Goal: Check status: Check status

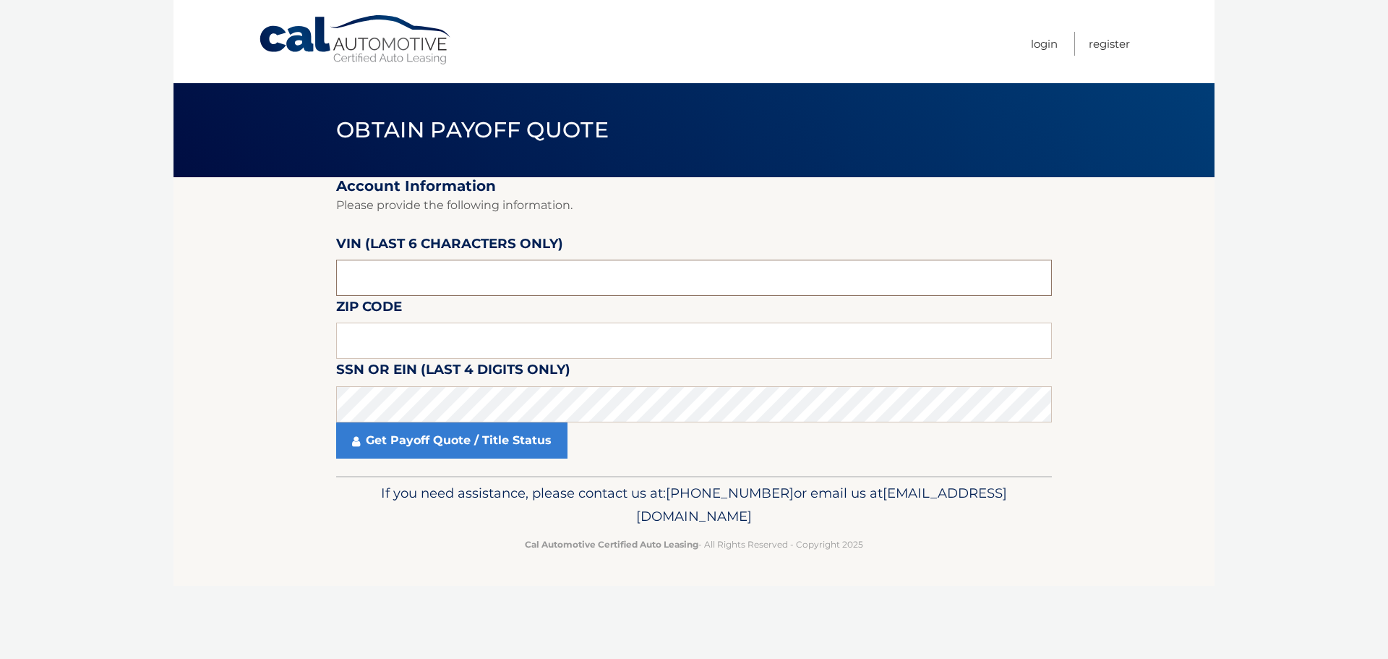
click at [544, 294] on input "text" at bounding box center [694, 278] width 716 height 36
click at [417, 268] on input "text" at bounding box center [694, 278] width 716 height 36
paste input "568976"
type input "568976"
click at [391, 338] on input "text" at bounding box center [694, 340] width 716 height 36
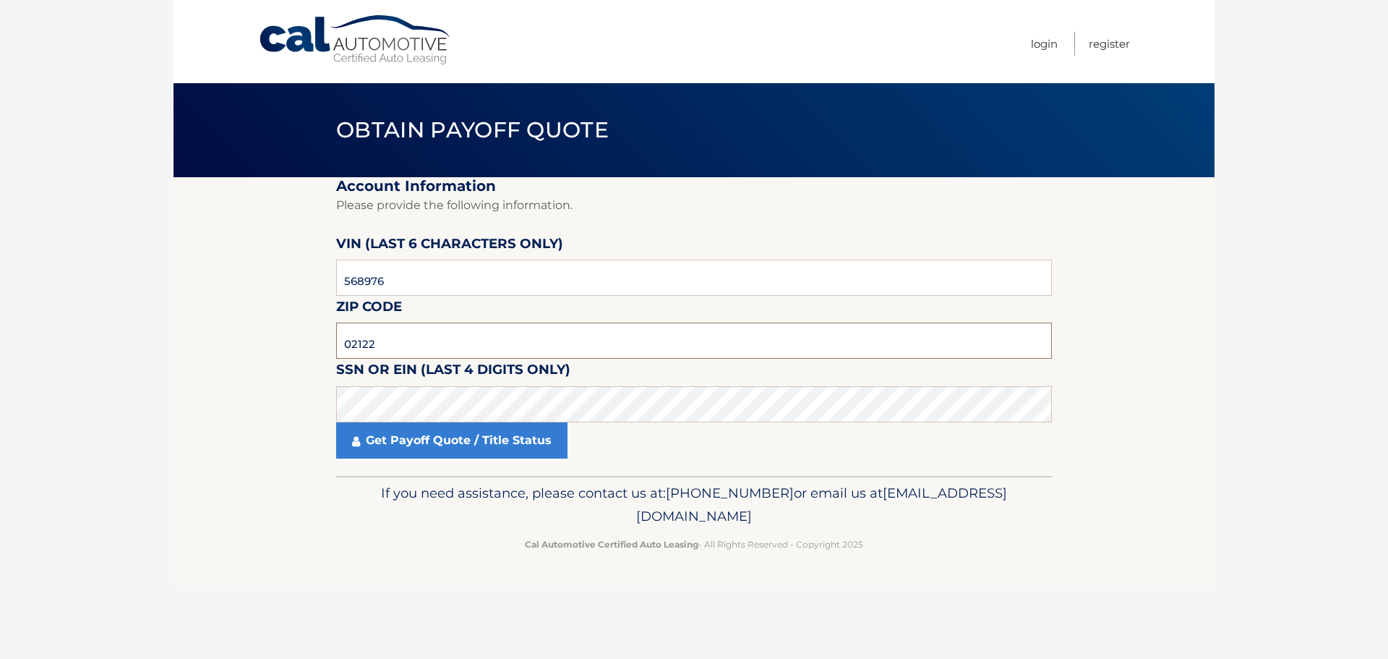
type input "02122"
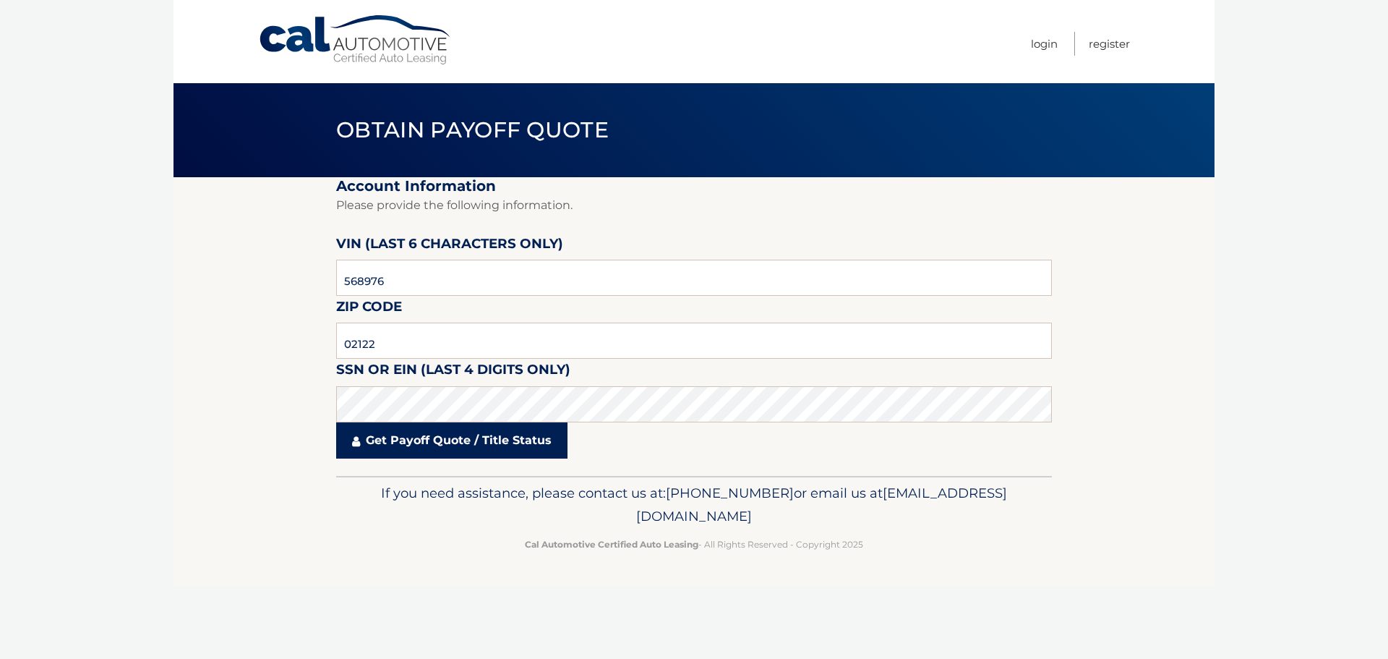
click at [456, 447] on link "Get Payoff Quote / Title Status" at bounding box center [451, 440] width 231 height 36
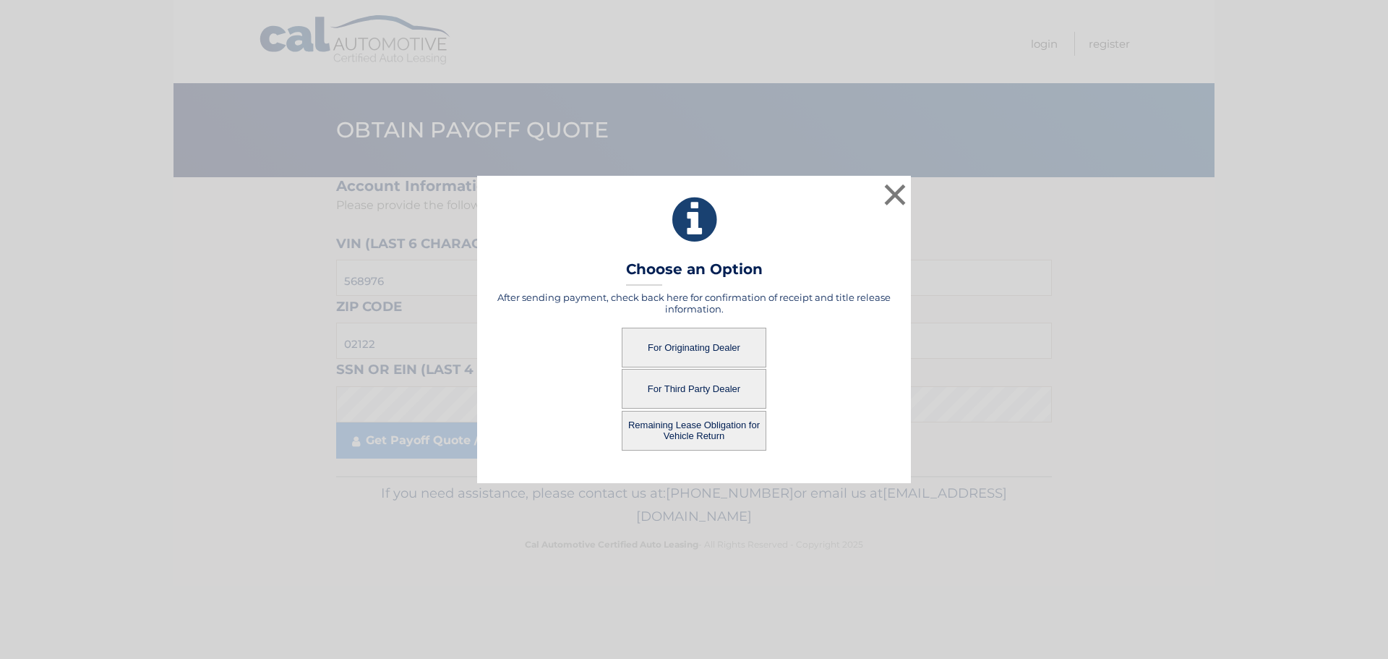
click at [714, 347] on button "For Originating Dealer" at bounding box center [694, 348] width 145 height 40
click at [675, 341] on button "For Originating Dealer" at bounding box center [694, 348] width 145 height 40
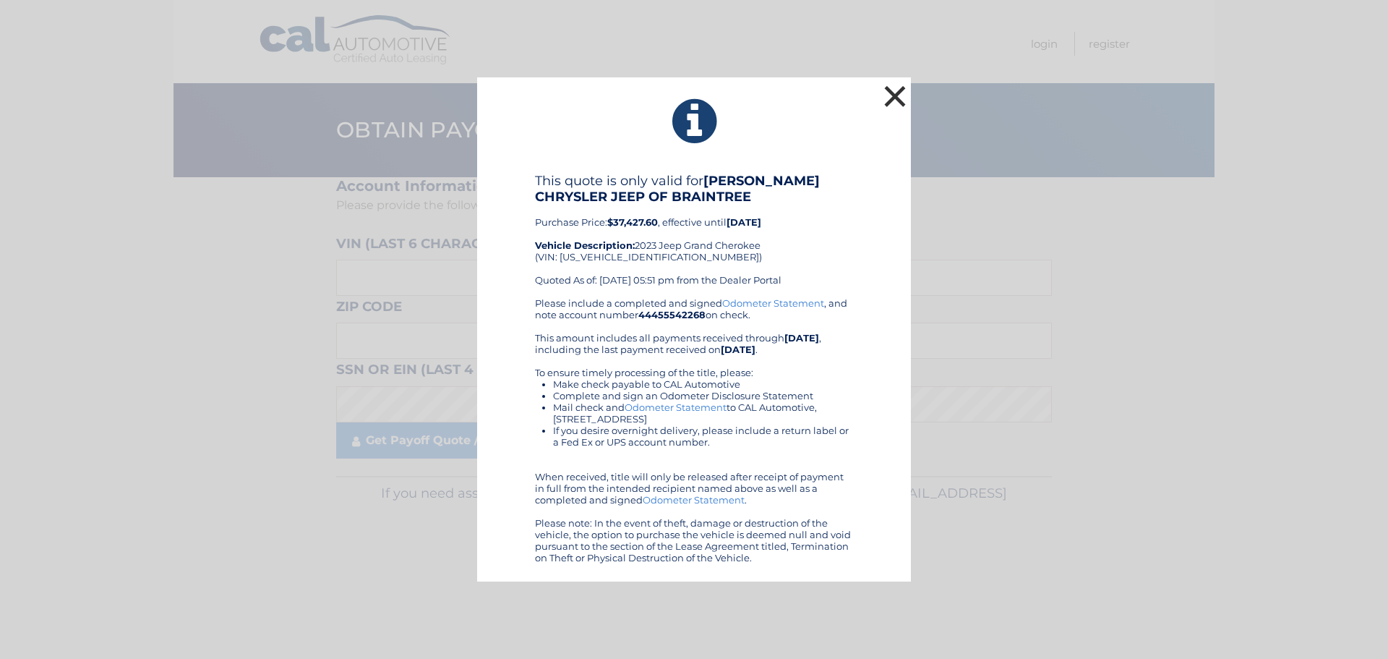
click at [890, 95] on button "×" at bounding box center [895, 96] width 29 height 29
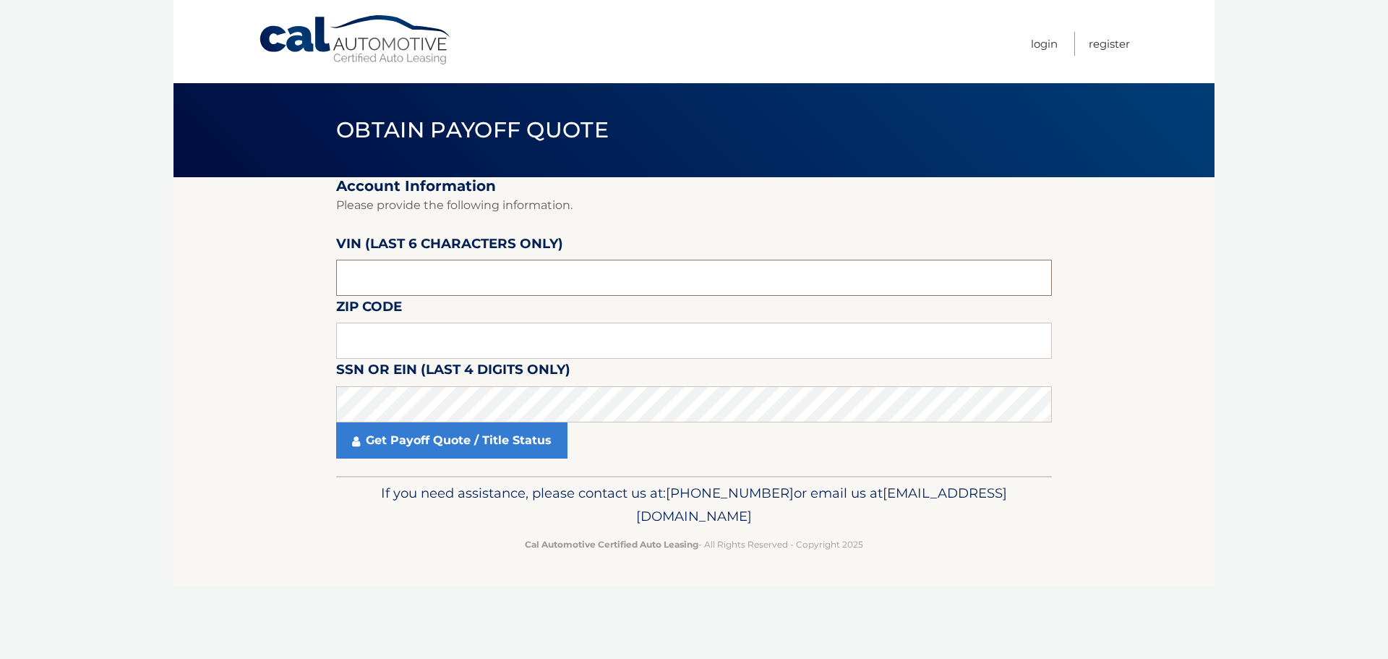
click at [362, 293] on input "text" at bounding box center [694, 278] width 716 height 36
click at [459, 270] on input "text" at bounding box center [694, 278] width 716 height 36
click at [471, 275] on input "text" at bounding box center [694, 278] width 716 height 36
paste input "568976"
type input "568976"
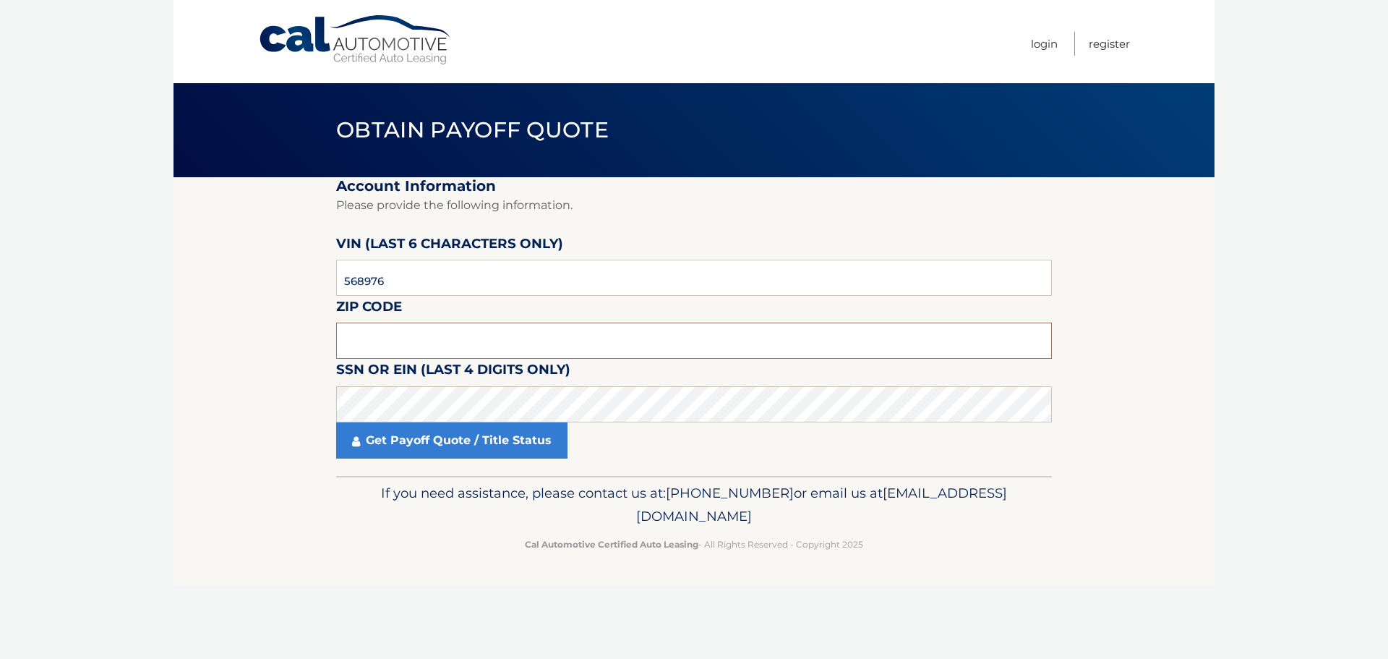
click at [449, 337] on input "text" at bounding box center [694, 340] width 716 height 36
type input "02122"
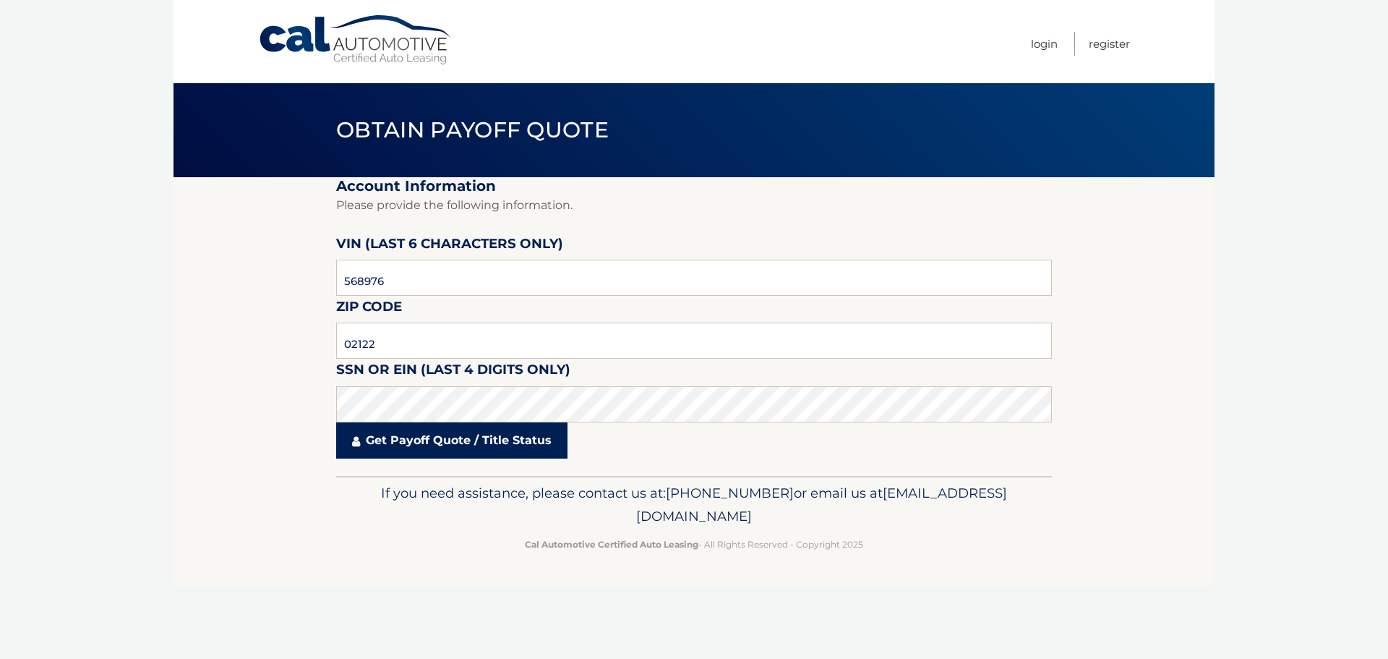
click at [463, 428] on link "Get Payoff Quote / Title Status" at bounding box center [451, 440] width 231 height 36
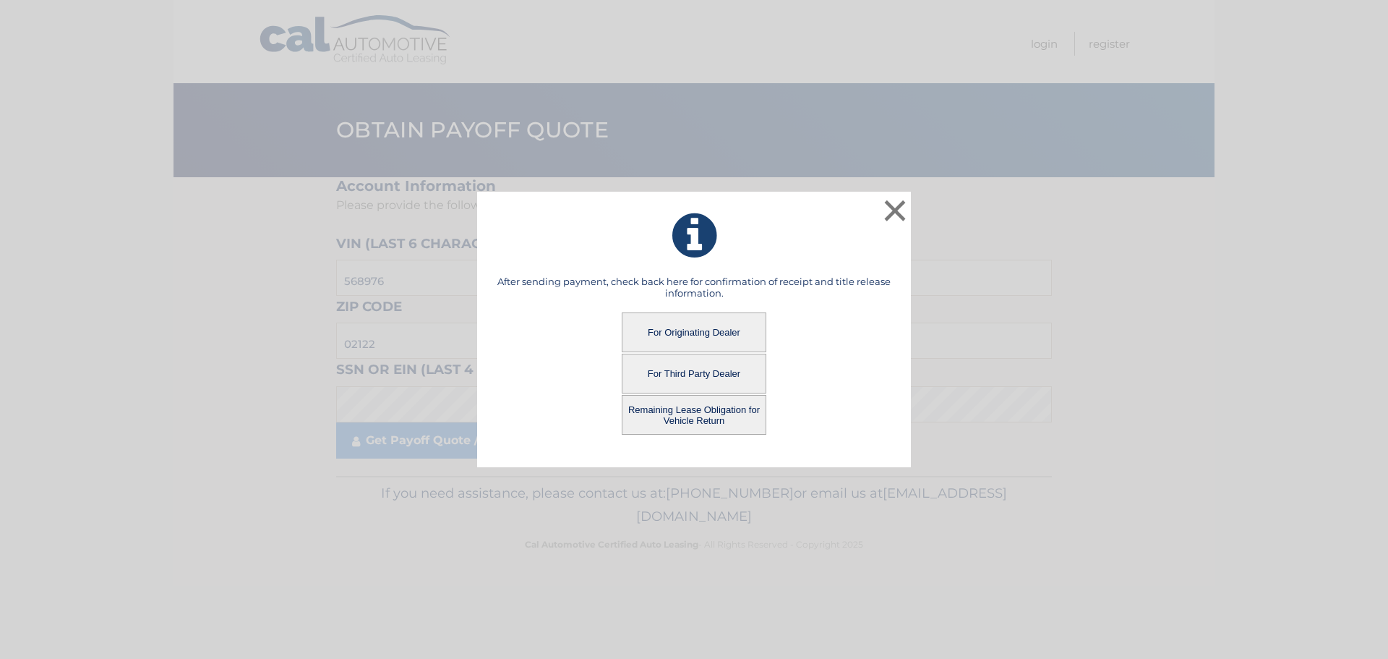
click at [718, 412] on button "Remaining Lease Obligation for Vehicle Return" at bounding box center [694, 415] width 145 height 40
click at [681, 413] on button "Remaining Lease Obligation for Vehicle Return" at bounding box center [694, 415] width 145 height 40
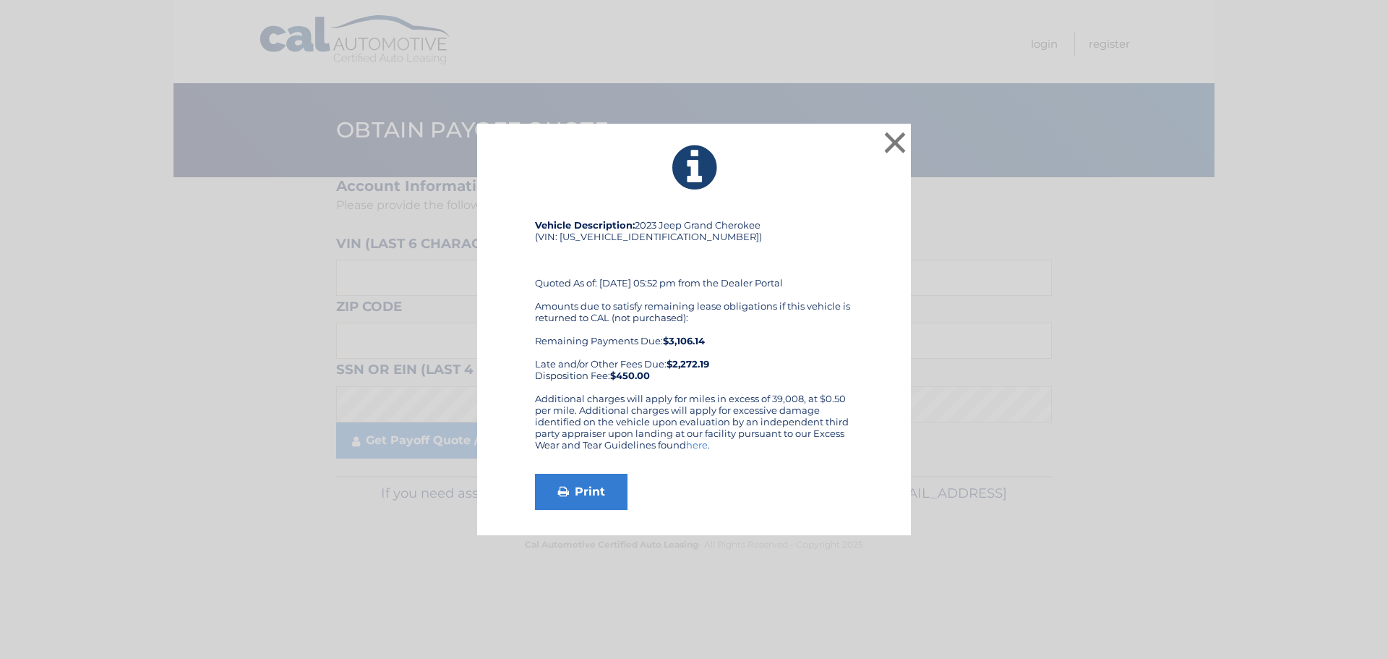
click at [633, 239] on div "Vehicle Description: 2023 Jeep Grand Cherokee (VIN: 1C4RJHBG5PC568976) Quoted A…" at bounding box center [694, 306] width 318 height 174
click at [633, 240] on div "Vehicle Description: 2023 Jeep Grand Cherokee (VIN: 1C4RJHBG5PC568976) Quoted A…" at bounding box center [694, 306] width 318 height 174
copy div "1C4RJHBG5PC568976"
